Goal: Task Accomplishment & Management: Complete application form

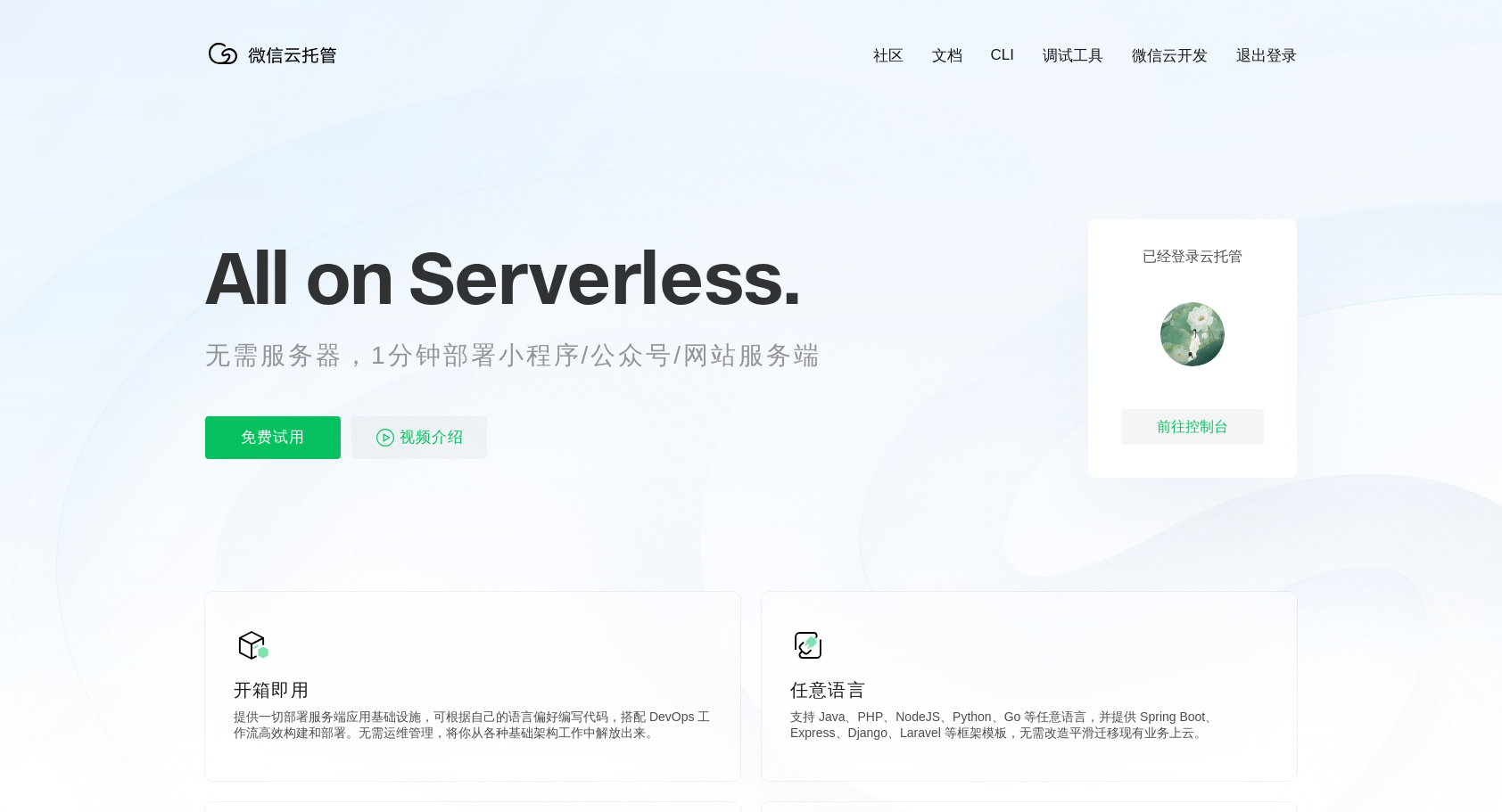
scroll to position [0, 3172]
click at [300, 448] on p "免费试用" at bounding box center [272, 438] width 135 height 43
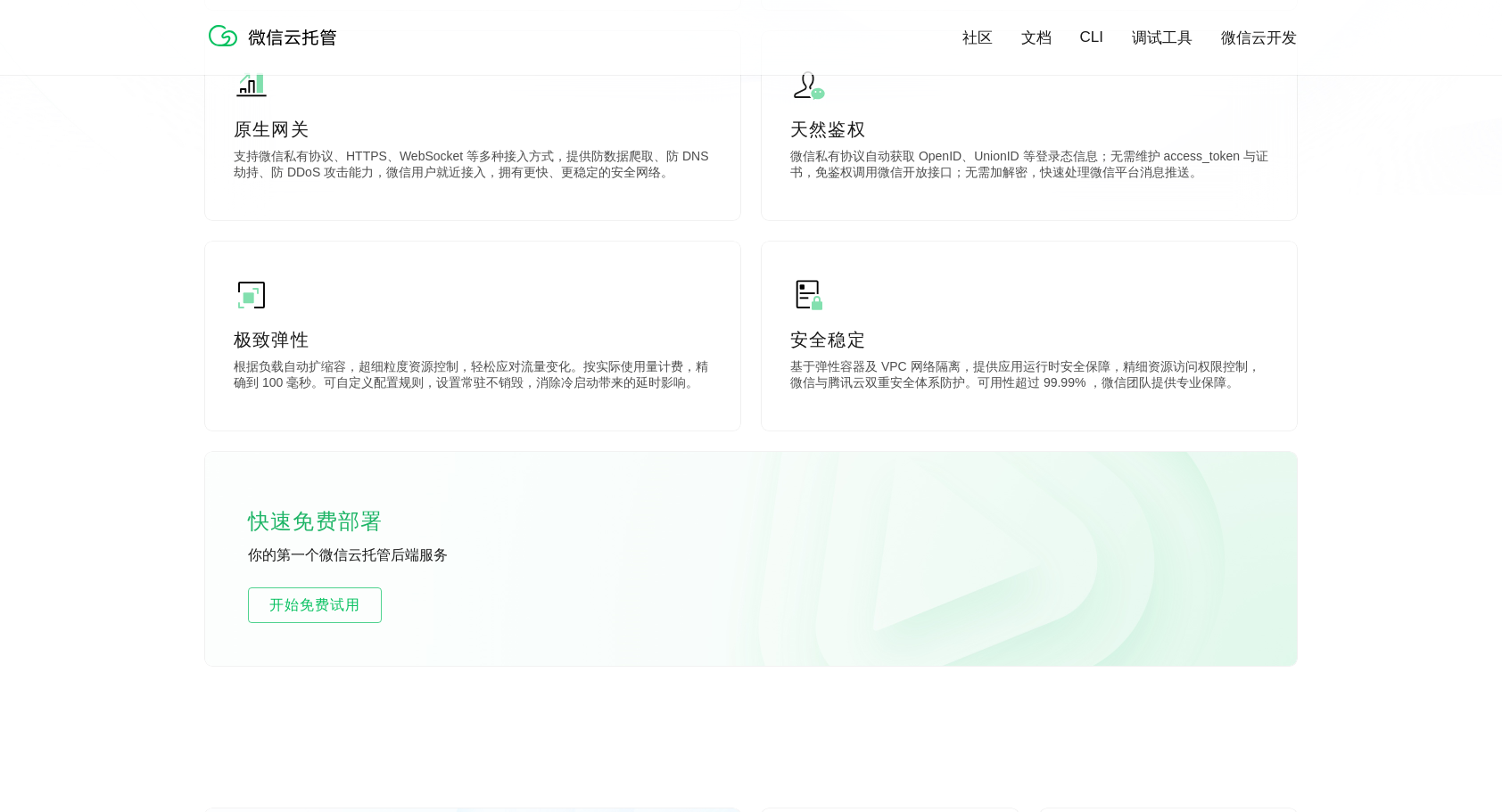
scroll to position [803, 0]
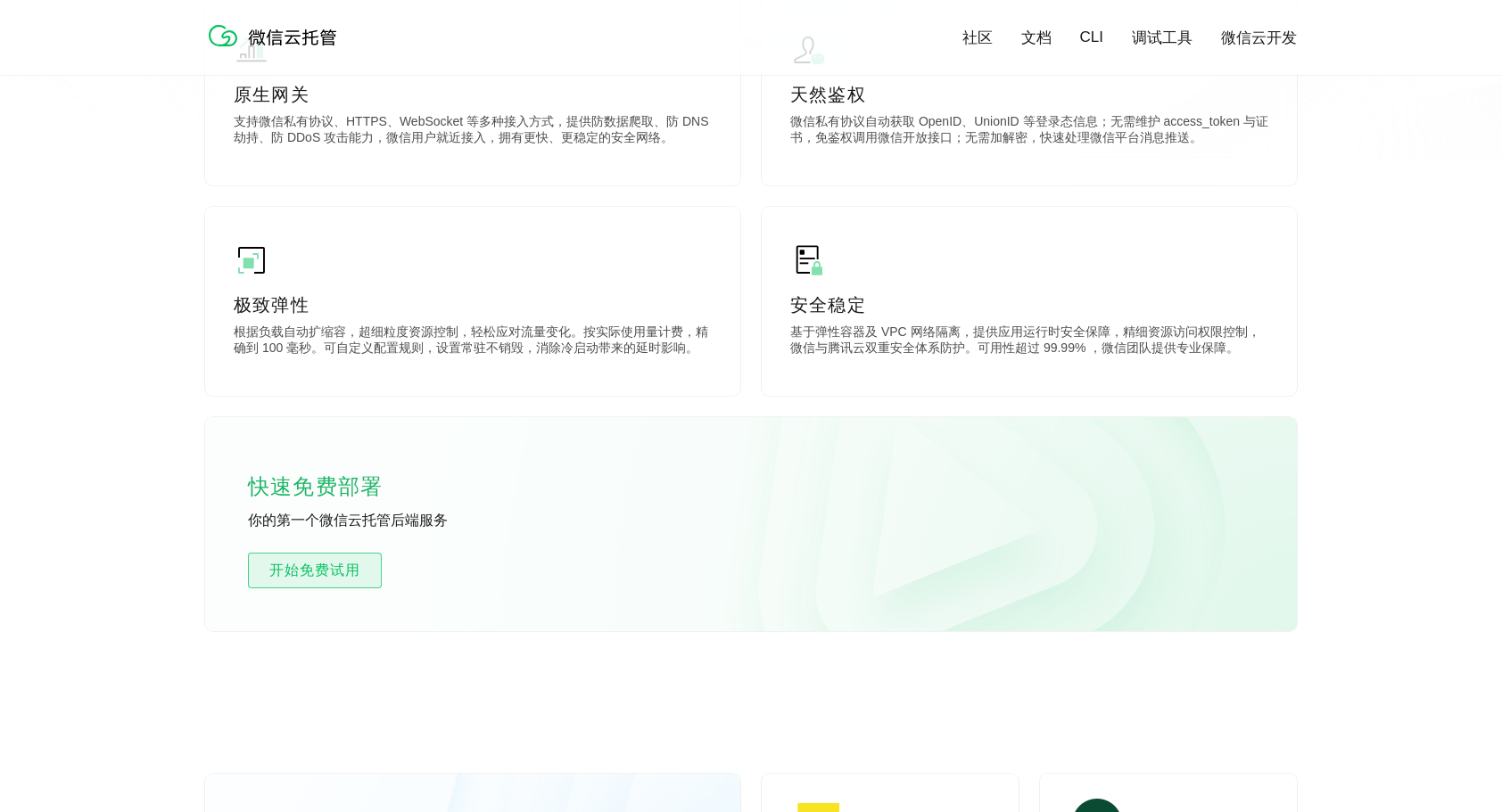
click at [333, 576] on span "开始免费试用" at bounding box center [314, 571] width 132 height 21
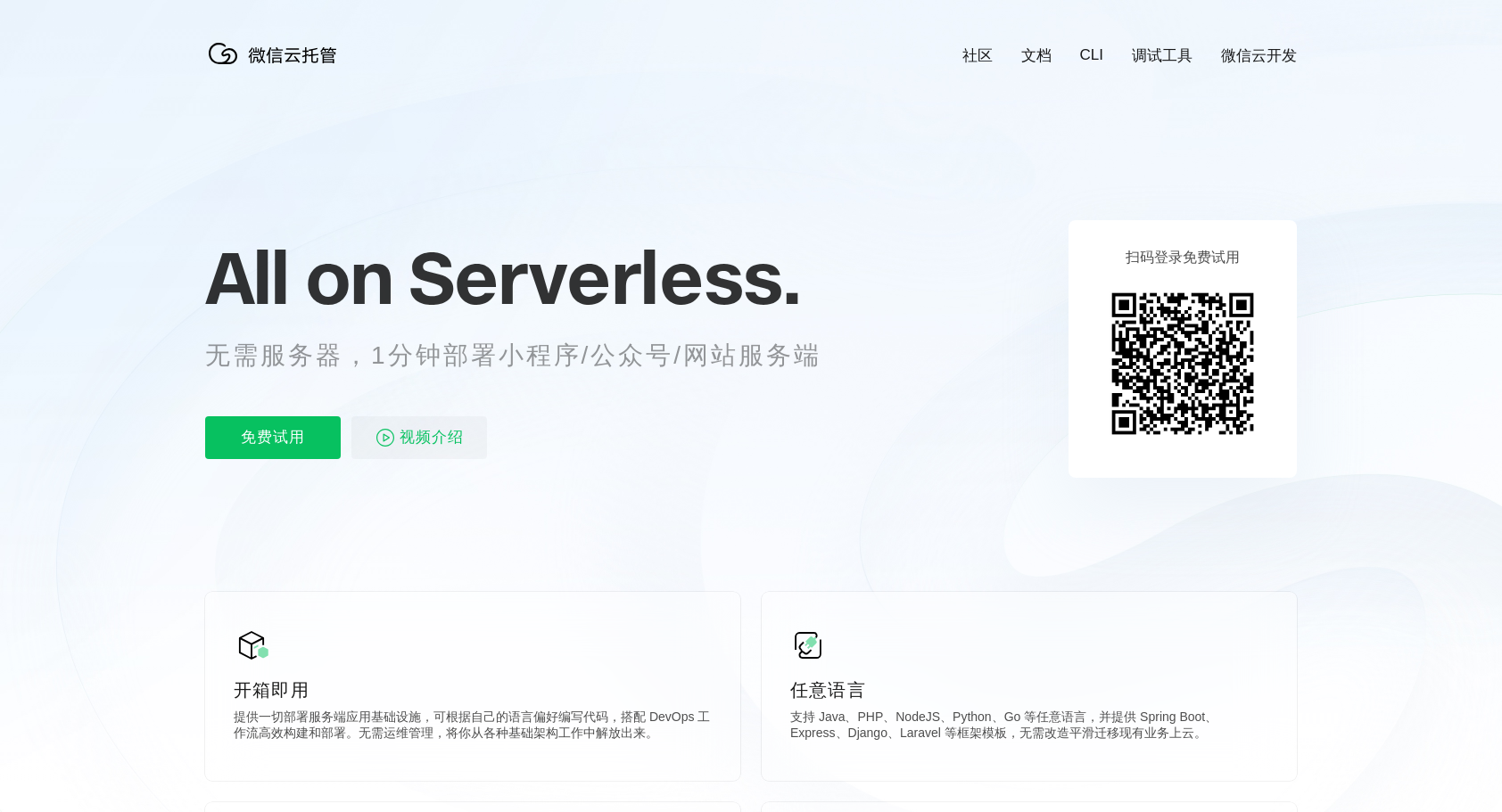
scroll to position [0, 3172]
